Goal: Obtain resource: Download file/media

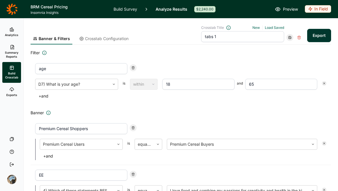
click at [289, 38] on use at bounding box center [290, 37] width 3 height 3
drag, startPoint x: 286, startPoint y: 44, endPoint x: 291, endPoint y: 29, distance: 16.1
click at [291, 29] on div "Crosstab Title New Load Saved tabs 1 Update Save as new" at bounding box center [252, 33] width 102 height 17
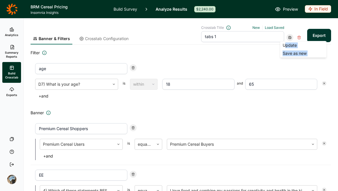
click at [291, 29] on div "Crosstab Title New Load Saved tabs 1 Update Save as new" at bounding box center [252, 33] width 102 height 17
click at [253, 27] on link "New" at bounding box center [257, 27] width 8 height 4
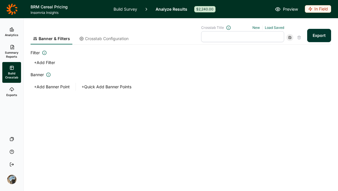
click at [247, 33] on input "text" at bounding box center [242, 36] width 83 height 11
click at [102, 87] on button "+ Quick Add Banner Points" at bounding box center [106, 87] width 57 height 8
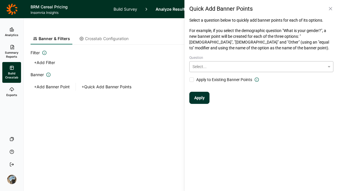
click at [232, 67] on div at bounding box center [258, 66] width 130 height 7
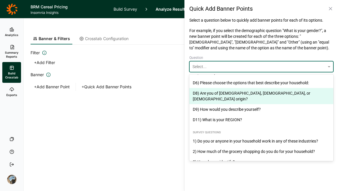
scroll to position [67, 0]
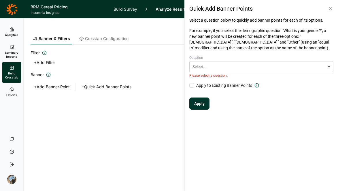
click at [152, 103] on div "Banner & Filters Crosstab Configuration Crosstab Title New Load Saved tabs 2 Ex…" at bounding box center [181, 68] width 301 height 100
click at [333, 9] on icon at bounding box center [331, 9] width 6 height 6
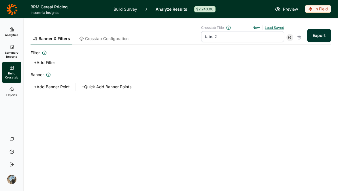
click at [275, 28] on link "Load Saved" at bounding box center [274, 27] width 19 height 4
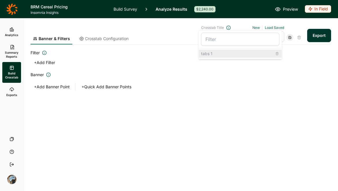
click at [237, 52] on div "tabs 1" at bounding box center [240, 54] width 83 height 8
type input "tabs 1"
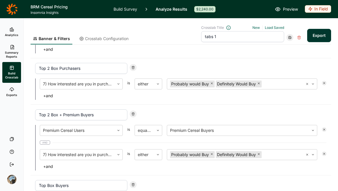
scroll to position [396, 0]
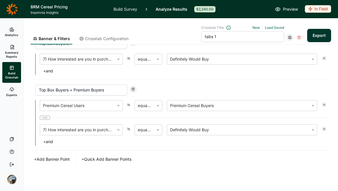
click at [40, 159] on button "+ Add Banner Point" at bounding box center [52, 159] width 43 height 8
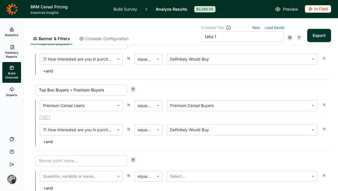
scroll to position [443, 0]
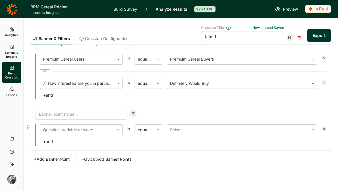
click at [89, 115] on input at bounding box center [81, 114] width 92 height 11
type input "Under 35"
click at [100, 133] on div at bounding box center [77, 130] width 69 height 8
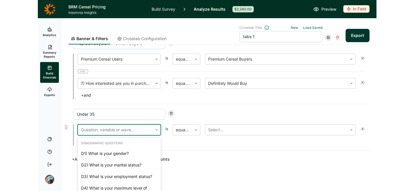
scroll to position [66, 0]
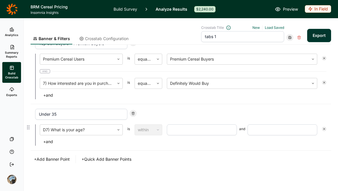
click at [182, 128] on input "number" at bounding box center [202, 129] width 70 height 11
type input "18"
type input "35"
click at [312, 33] on button "Export" at bounding box center [320, 35] width 24 height 13
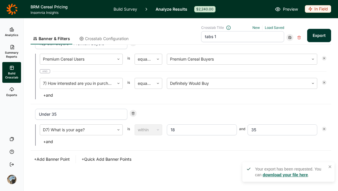
click at [292, 173] on link "download your file here" at bounding box center [285, 175] width 45 height 5
click at [317, 8] on div "In Field" at bounding box center [318, 9] width 26 height 8
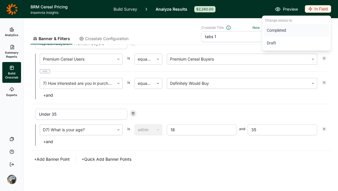
click at [281, 28] on button "Completed" at bounding box center [296, 30] width 65 height 13
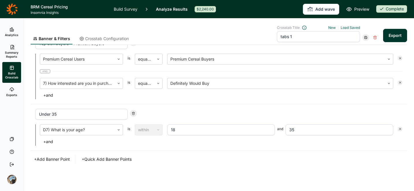
click at [9, 28] on link "Analytics" at bounding box center [11, 32] width 19 height 18
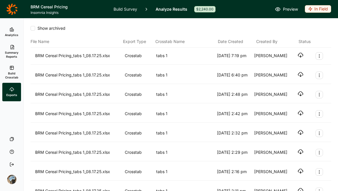
click at [299, 56] on use "button" at bounding box center [301, 55] width 5 height 4
